Goal: Task Accomplishment & Management: Manage account settings

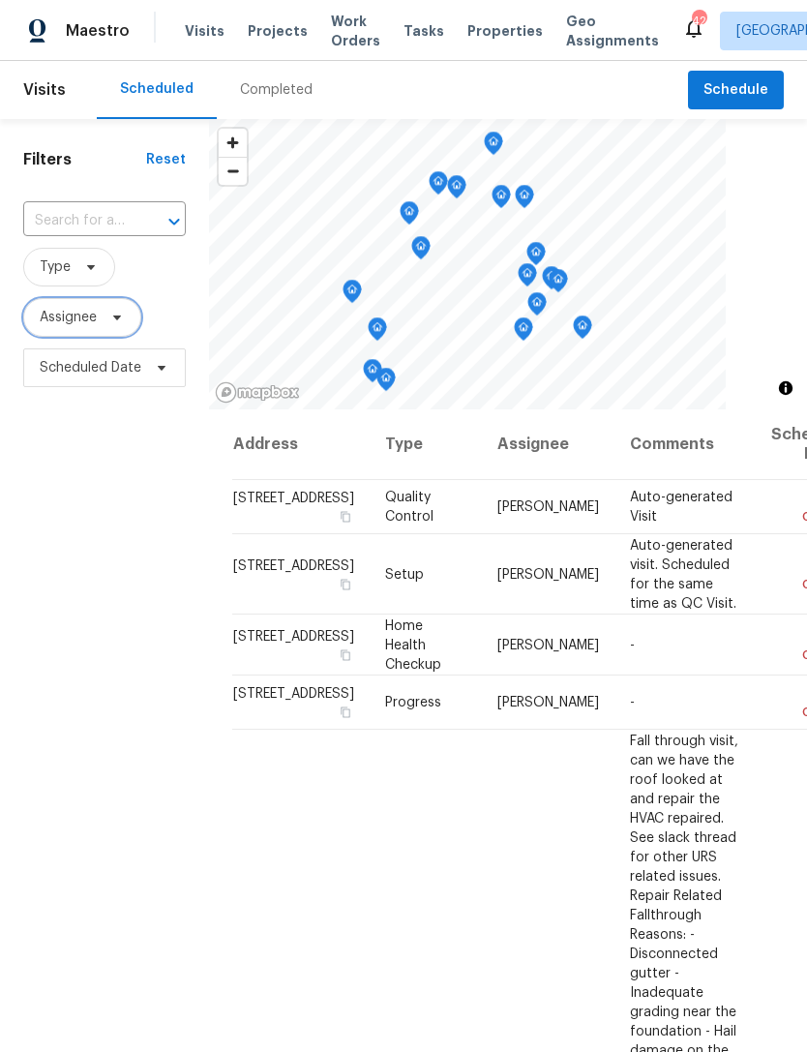
click at [115, 317] on icon at bounding box center [117, 317] width 8 height 5
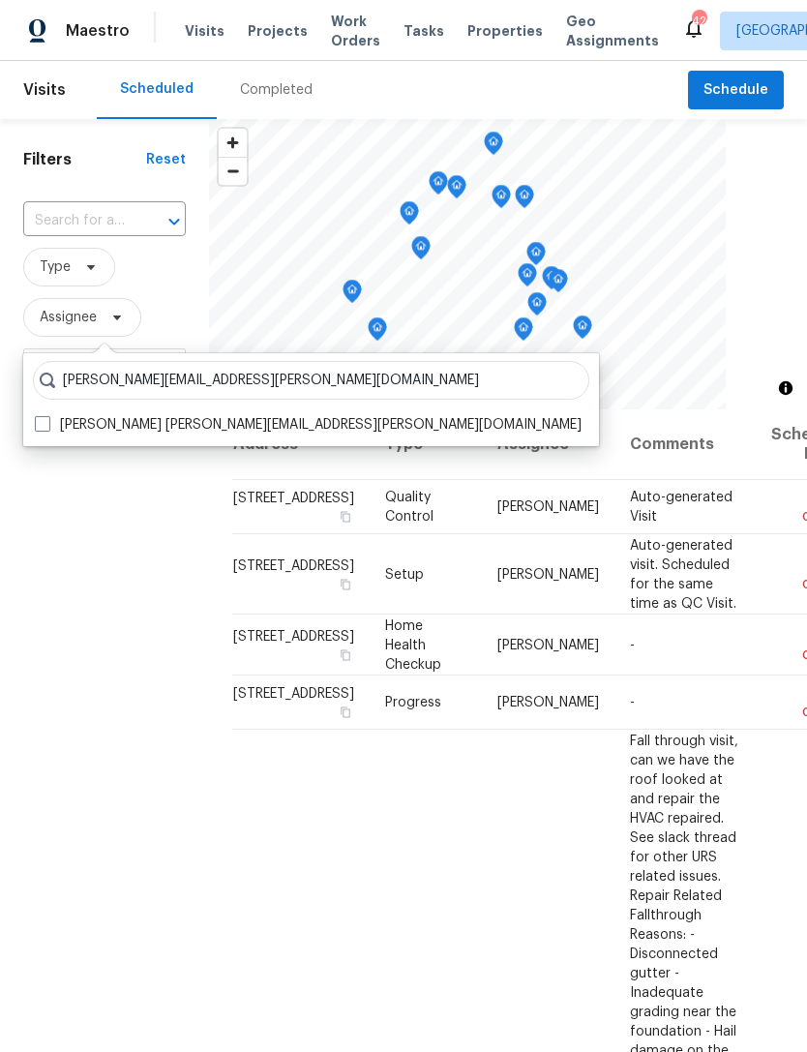
type input "[PERSON_NAME][EMAIL_ADDRESS][PERSON_NAME][DOMAIN_NAME]"
click at [187, 424] on label "[PERSON_NAME] [PERSON_NAME][EMAIL_ADDRESS][PERSON_NAME][DOMAIN_NAME]" at bounding box center [308, 424] width 547 height 19
click at [47, 424] on input "[PERSON_NAME] [PERSON_NAME][EMAIL_ADDRESS][PERSON_NAME][DOMAIN_NAME]" at bounding box center [41, 421] width 13 height 13
checkbox input "true"
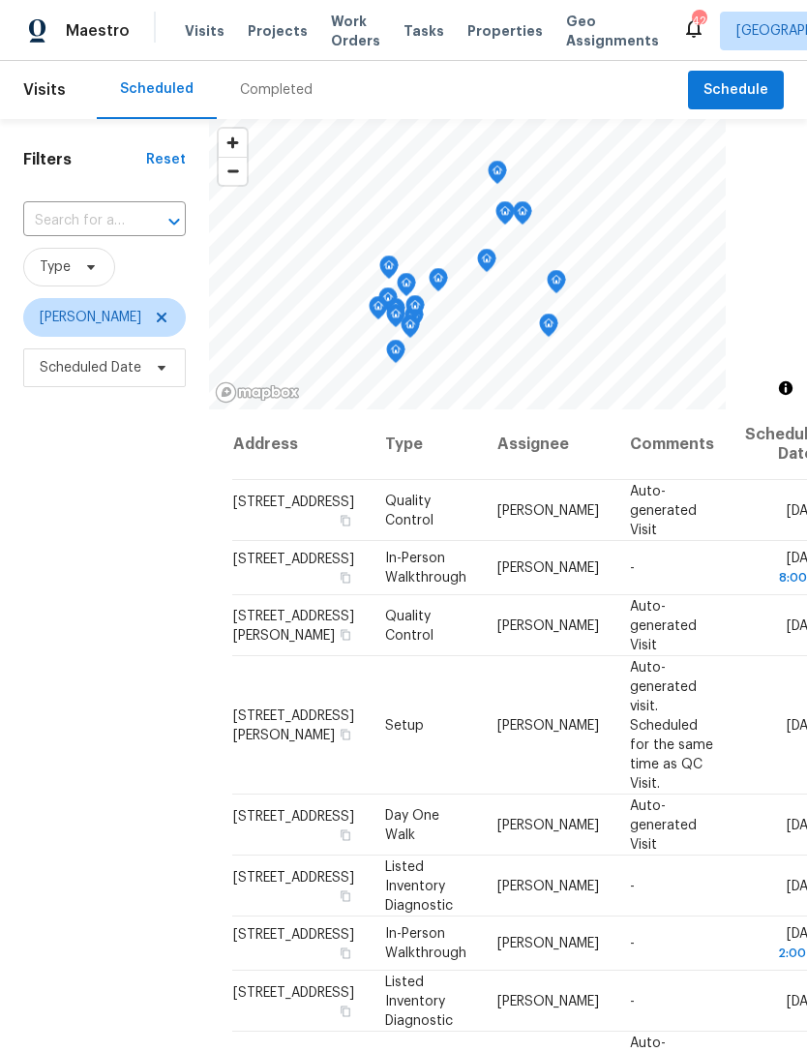
scroll to position [8, 0]
click at [0, 0] on icon at bounding box center [0, 0] width 0 height 0
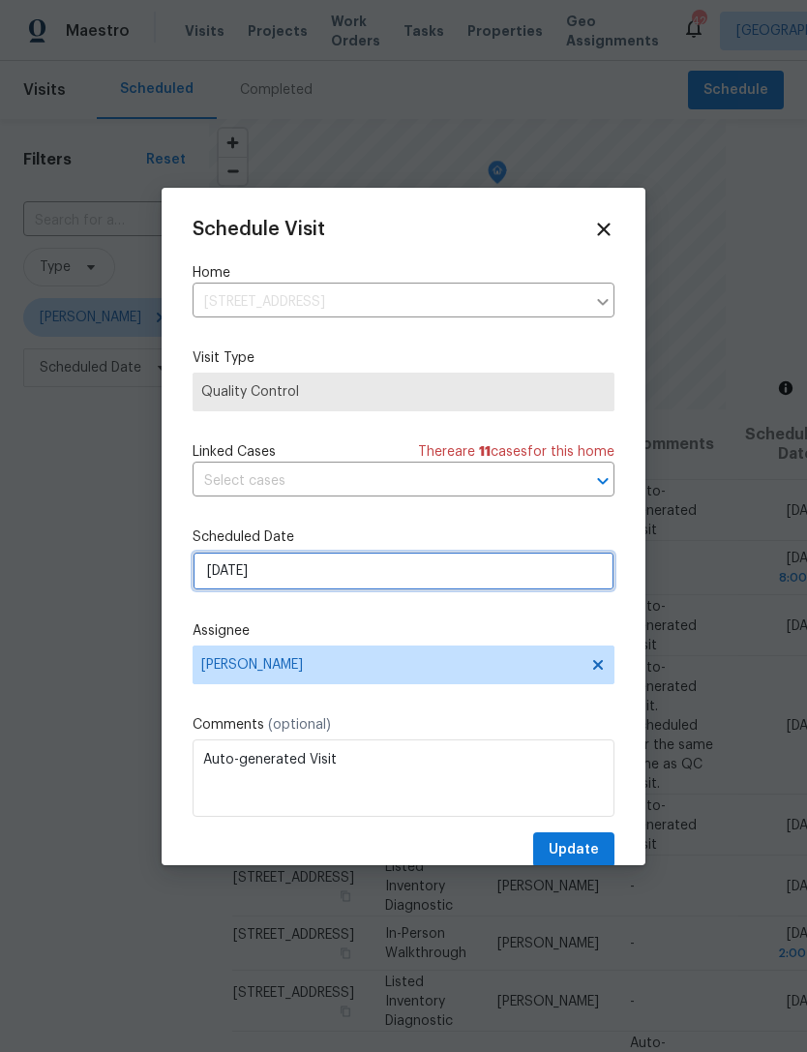
click at [487, 575] on input "[DATE]" at bounding box center [404, 571] width 422 height 39
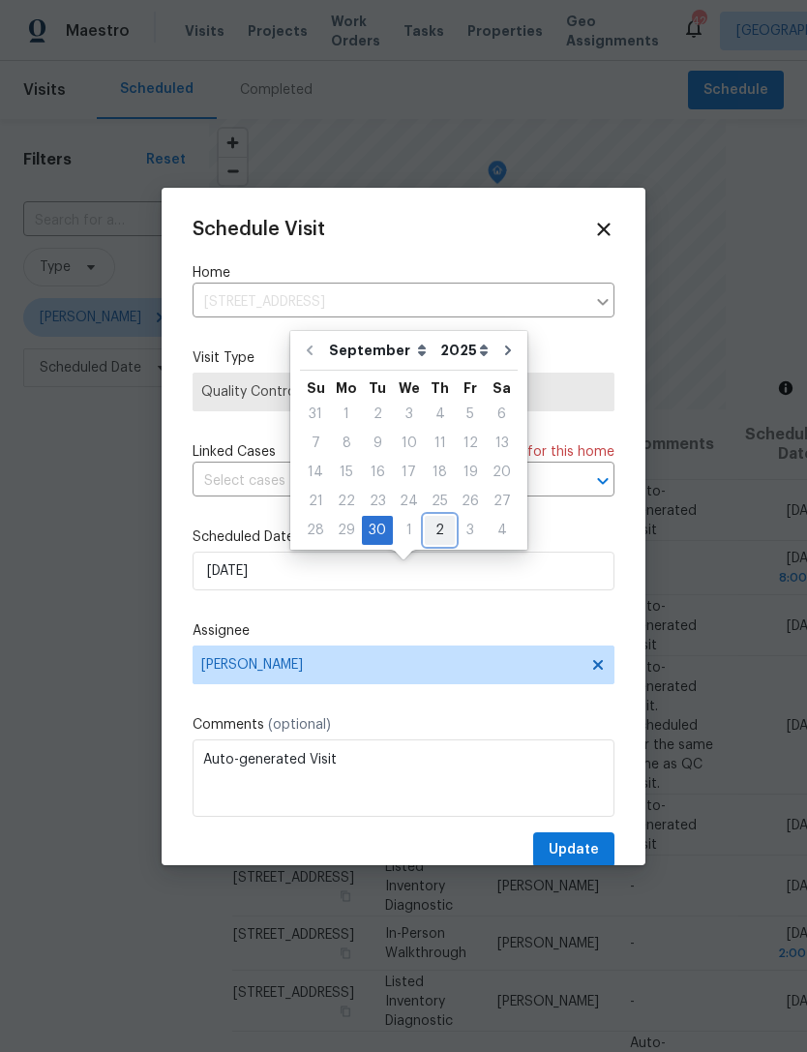
click at [434, 524] on div "2" at bounding box center [440, 530] width 30 height 27
type input "[DATE]"
select select "9"
click at [564, 612] on div "Schedule Visit Home [STREET_ADDRESS] ​ Visit Type Quality Control Linked Cases …" at bounding box center [404, 543] width 422 height 649
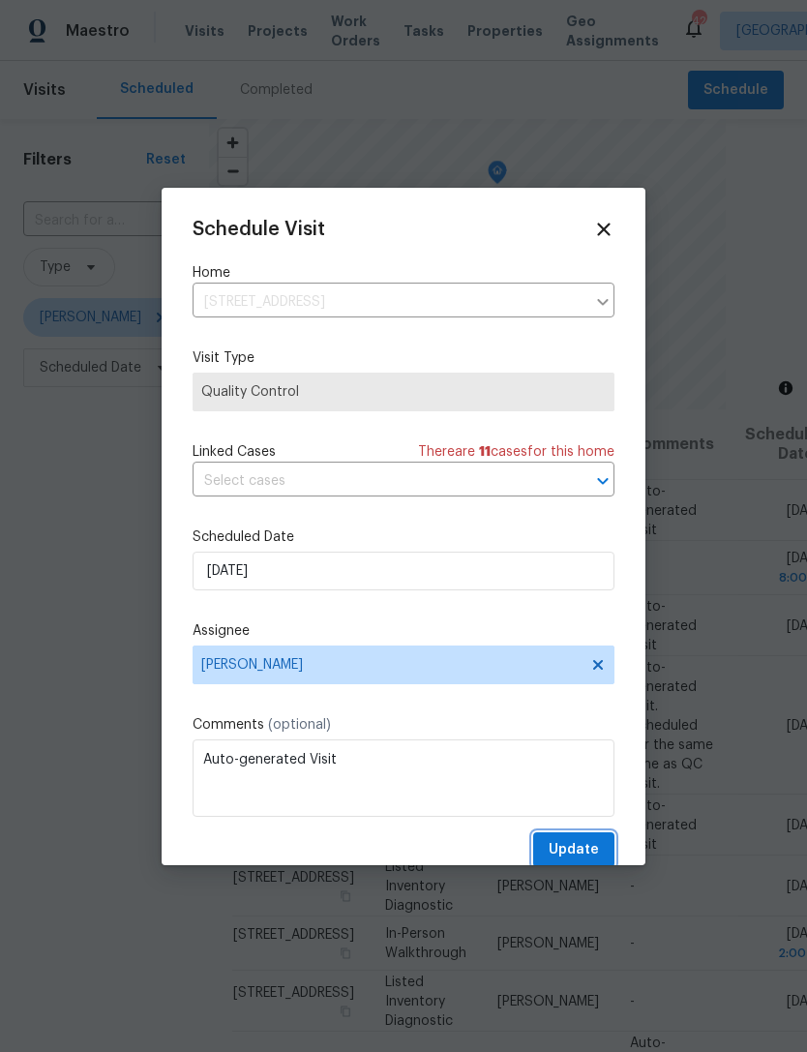
click at [580, 850] on span "Update" at bounding box center [574, 850] width 50 height 24
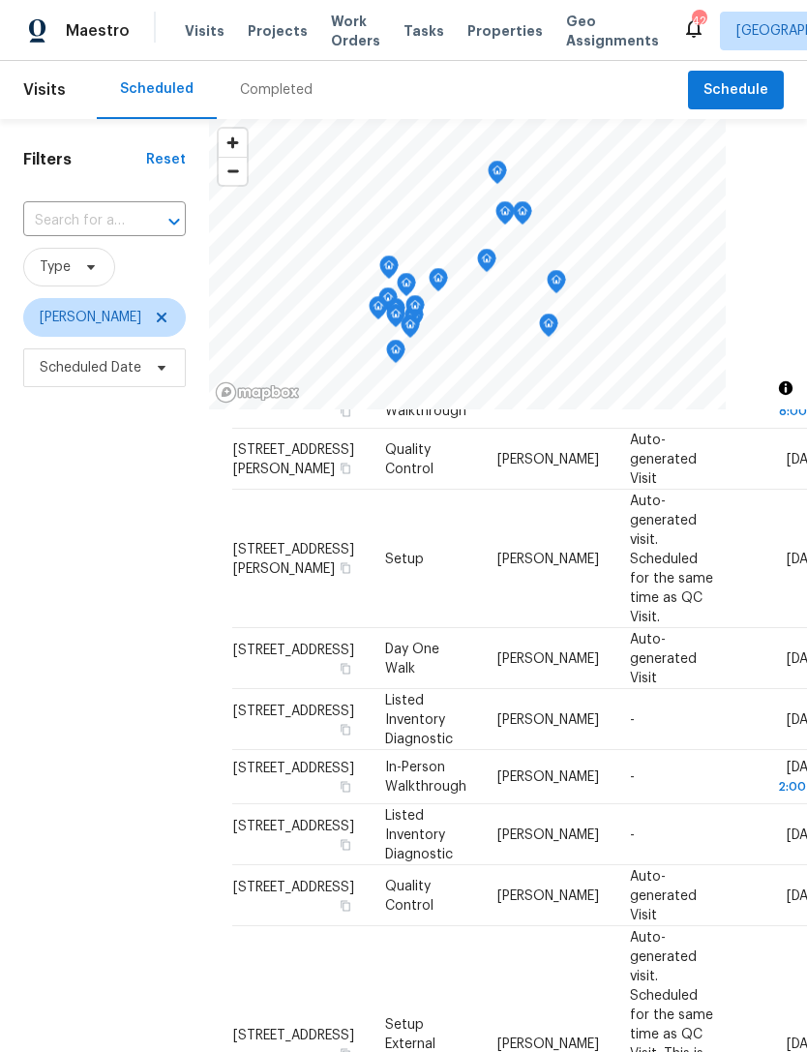
scroll to position [106, 0]
click at [0, 0] on div at bounding box center [0, 0] width 0 height 0
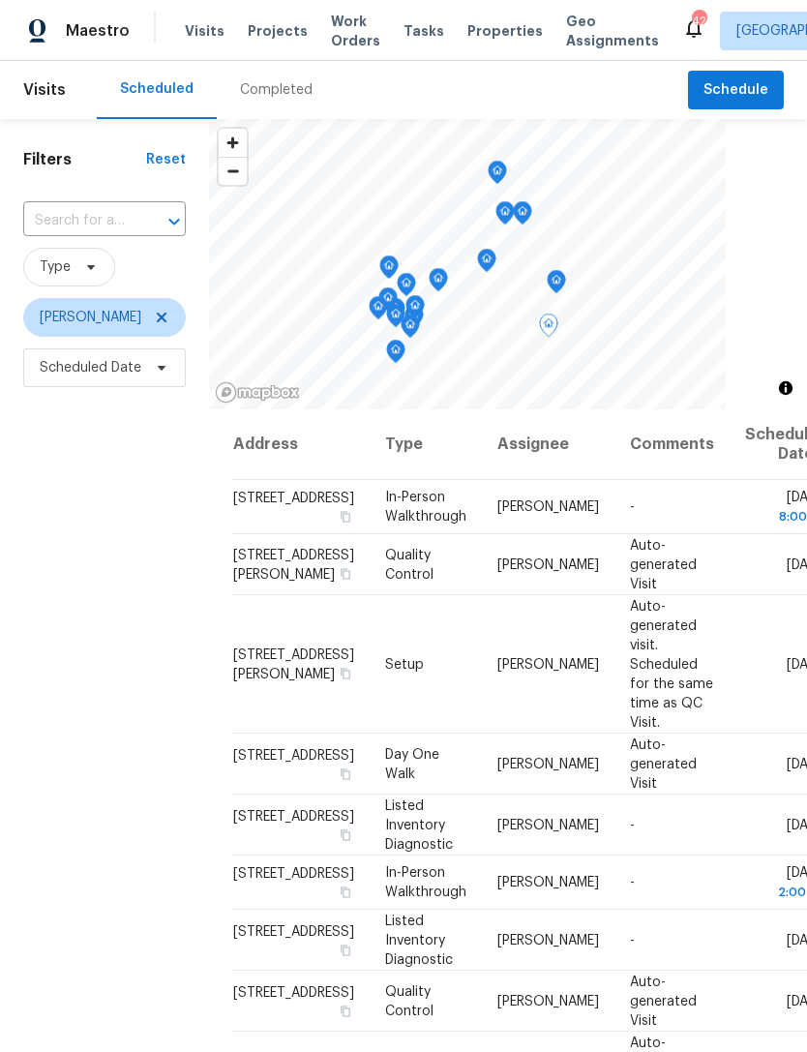
click at [0, 0] on icon at bounding box center [0, 0] width 0 height 0
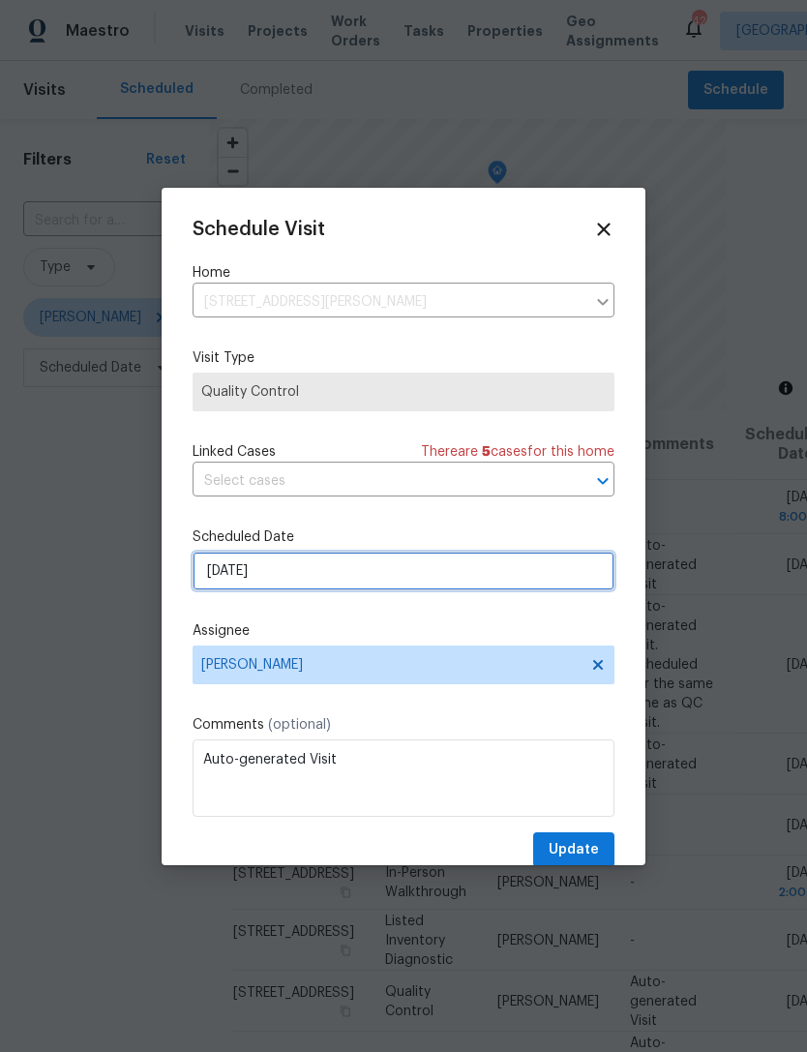
click at [548, 580] on input "[DATE]" at bounding box center [404, 571] width 422 height 39
select select "9"
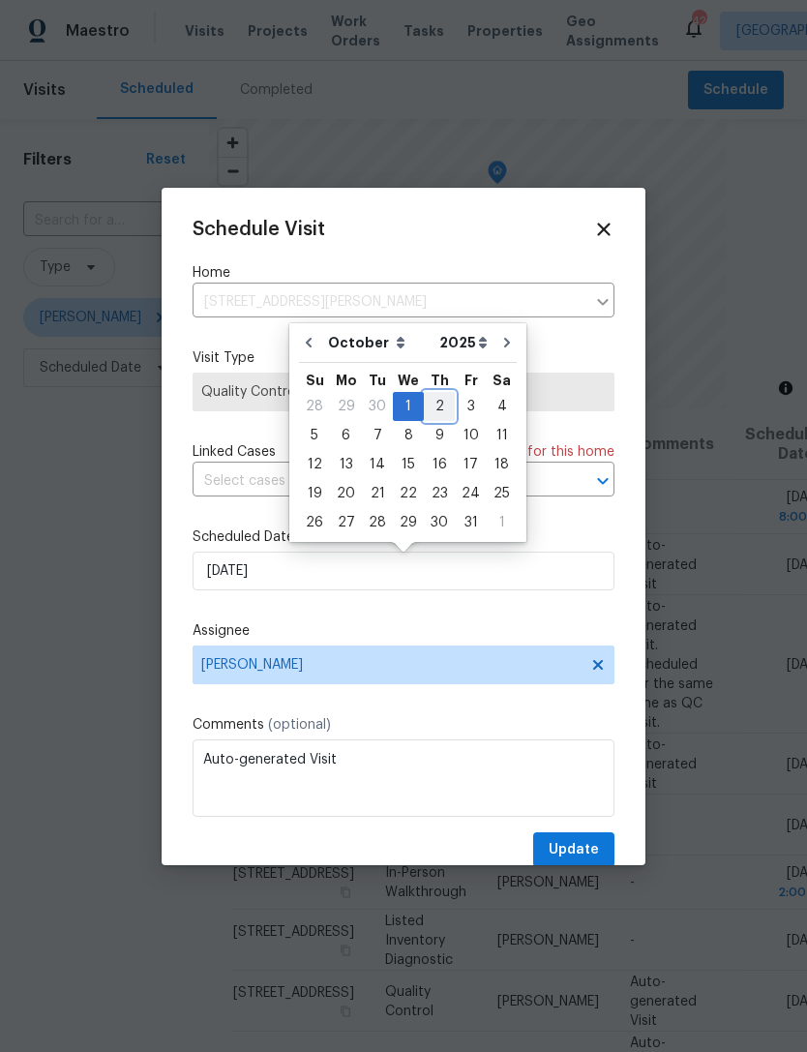
click at [441, 402] on div "2" at bounding box center [439, 406] width 31 height 27
type input "[DATE]"
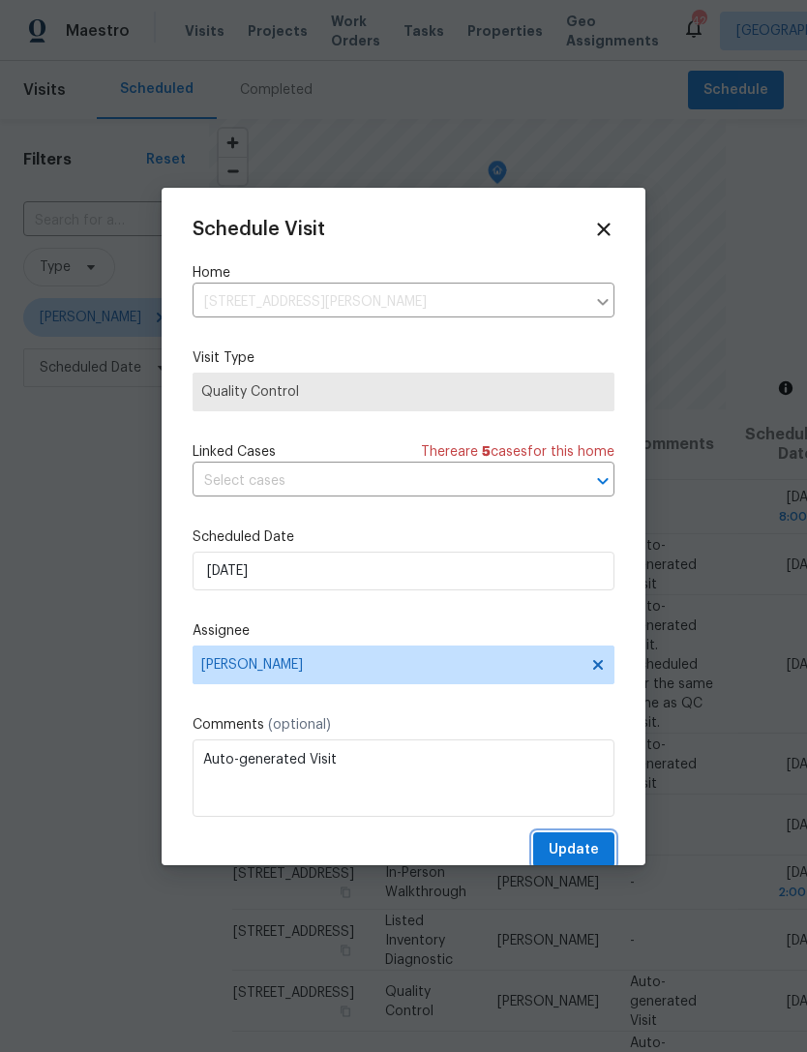
click at [586, 859] on span "Update" at bounding box center [574, 850] width 50 height 24
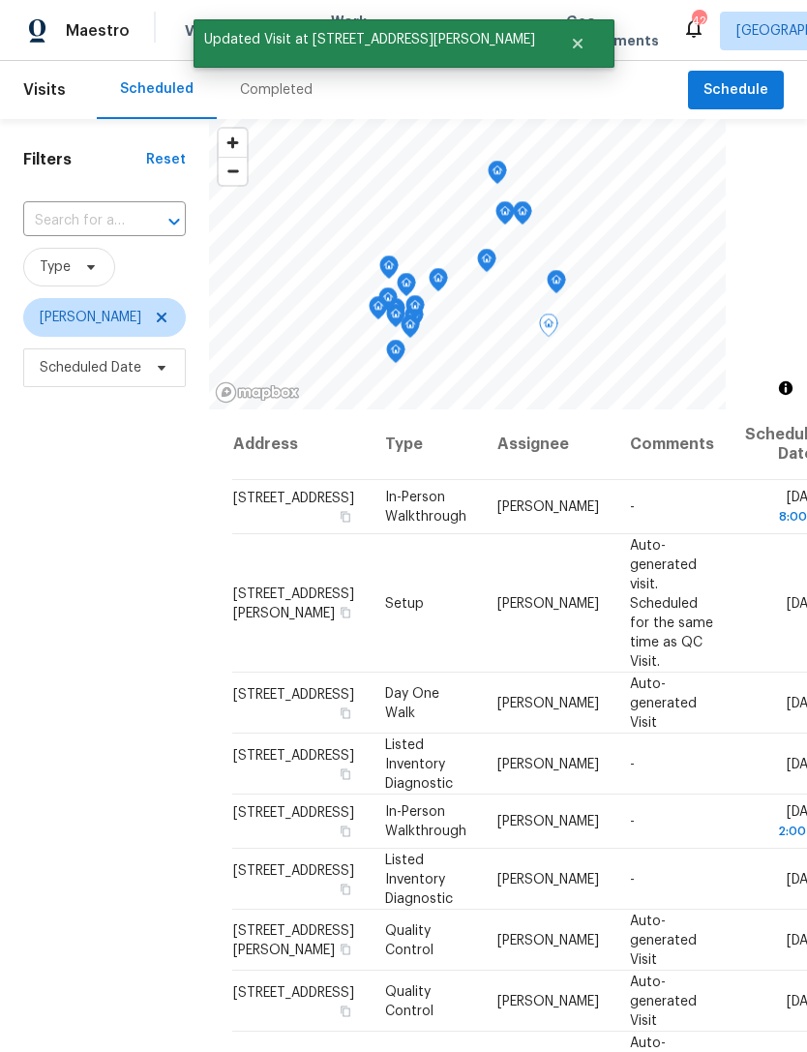
click at [0, 0] on icon at bounding box center [0, 0] width 0 height 0
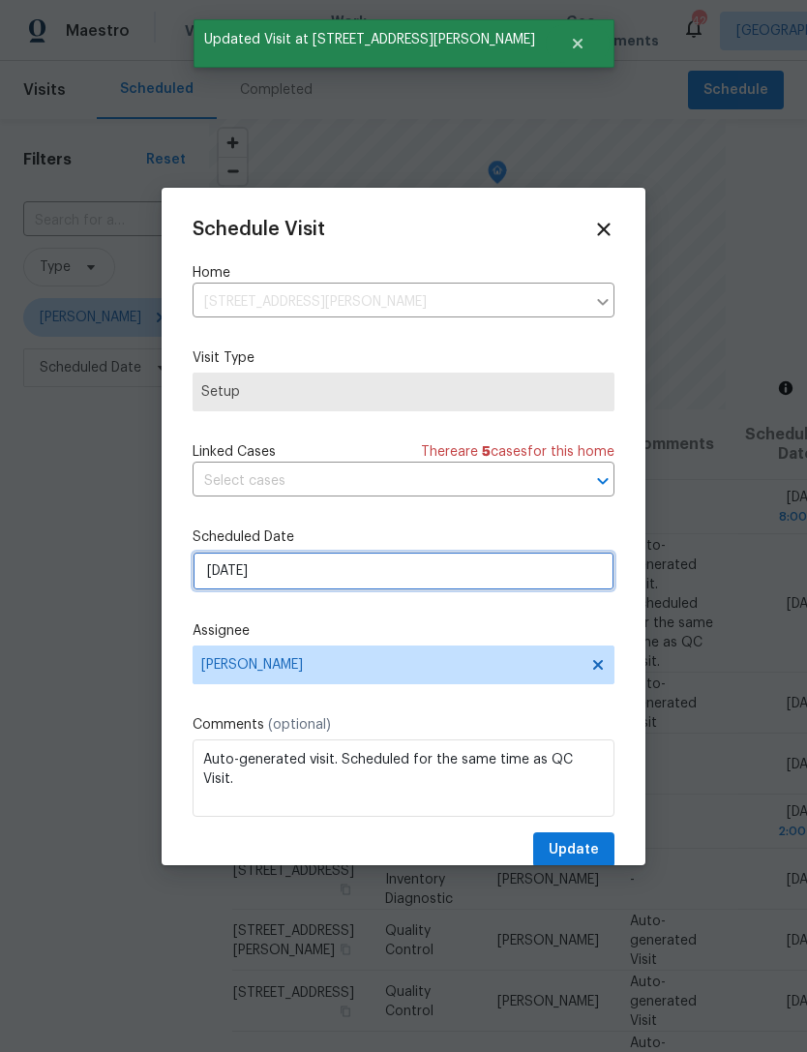
click at [555, 568] on input "10/1/2025" at bounding box center [404, 571] width 422 height 39
select select "9"
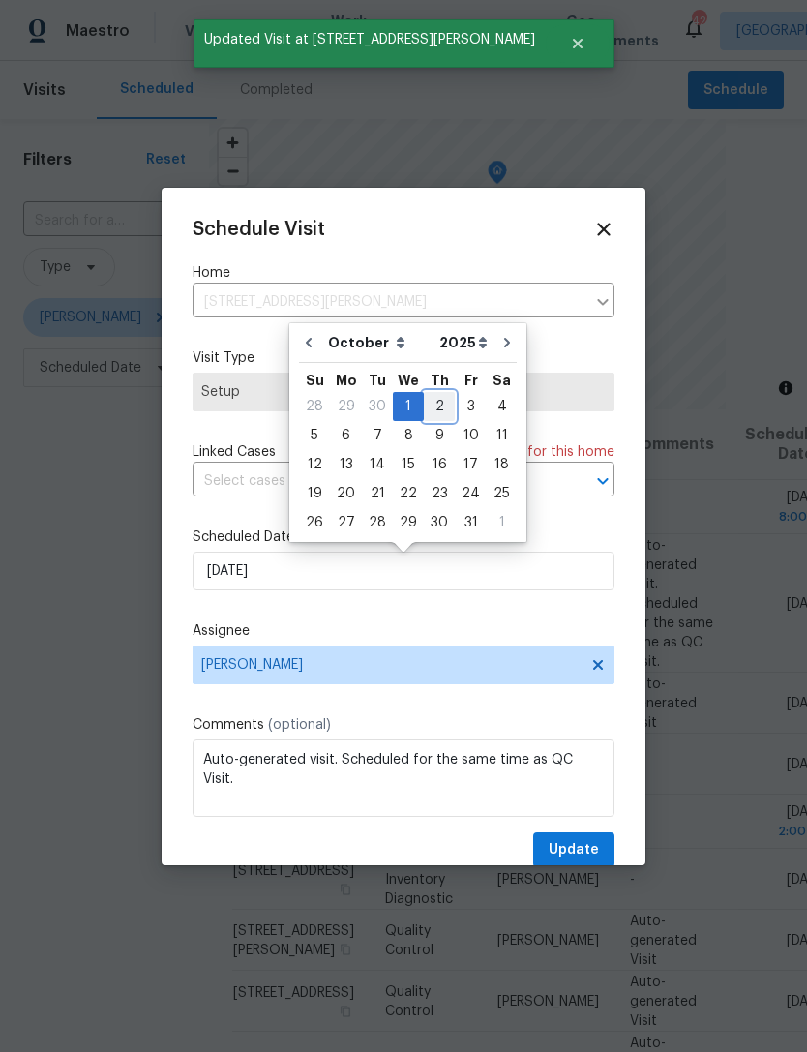
click at [446, 403] on div "2" at bounding box center [439, 406] width 31 height 27
type input "[DATE]"
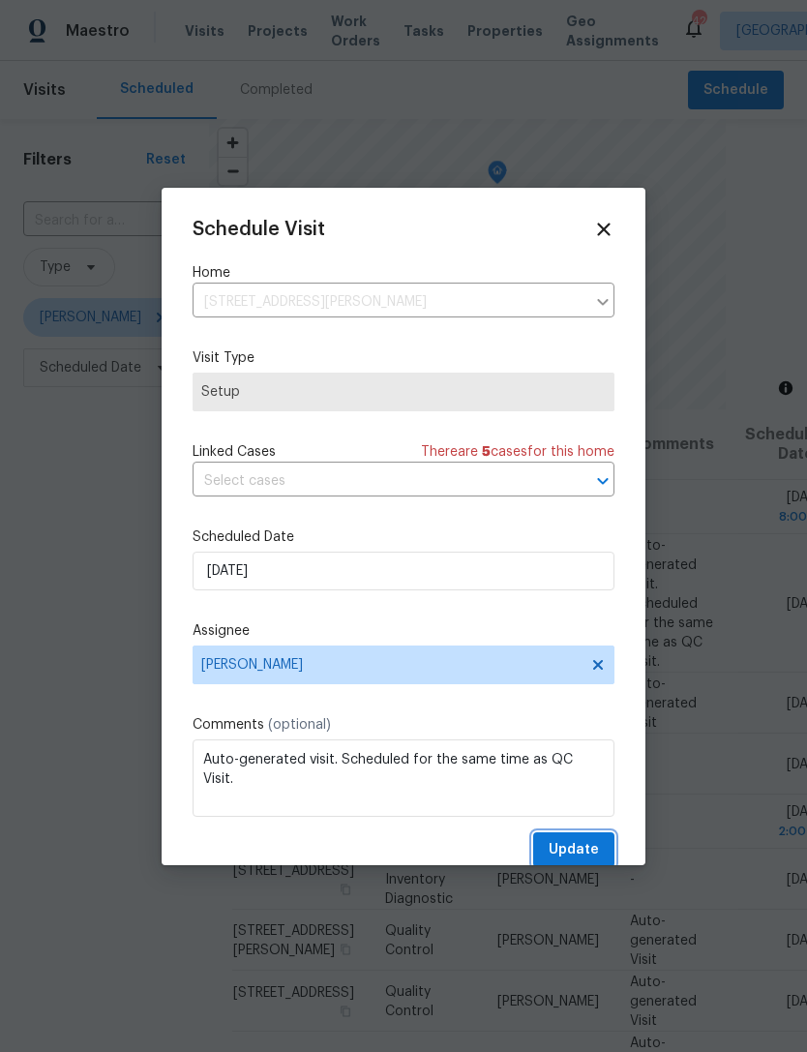
click at [582, 850] on span "Update" at bounding box center [574, 850] width 50 height 24
